Goal: Information Seeking & Learning: Find specific fact

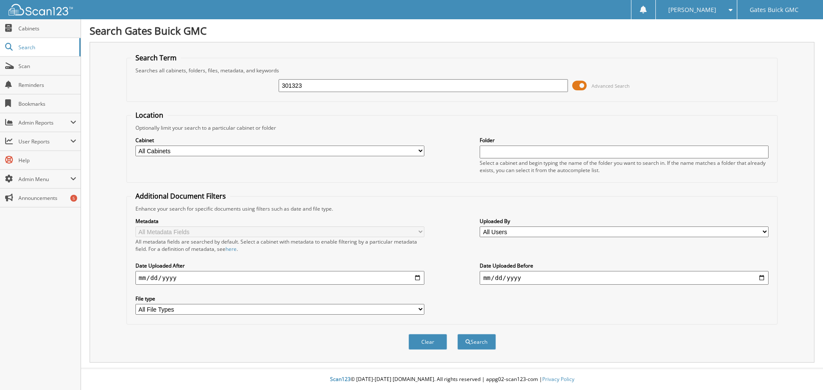
type input "301323"
click at [457, 334] on button "Search" at bounding box center [476, 342] width 39 height 16
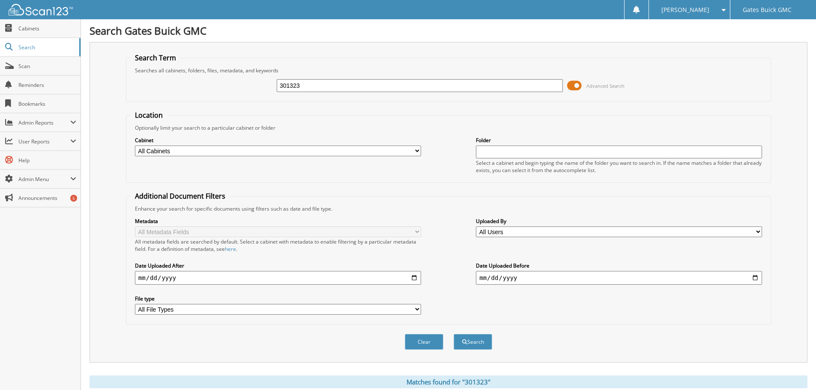
click at [442, 127] on div "Optionally limit your search to a particular cabinet or folder" at bounding box center [449, 127] width 636 height 7
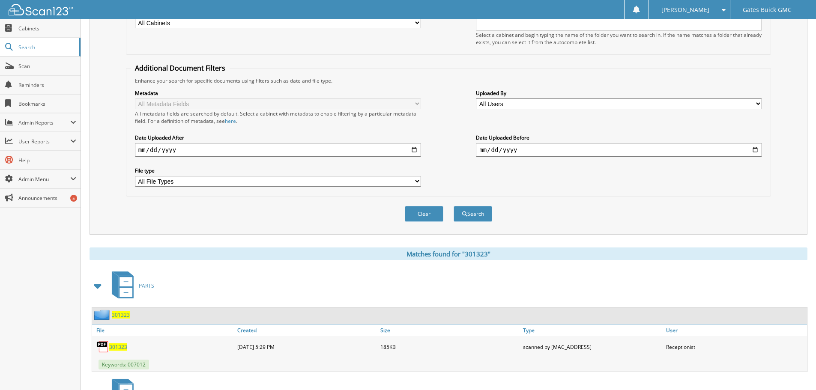
scroll to position [129, 0]
click at [113, 349] on span "301323" at bounding box center [118, 346] width 18 height 7
